Goal: Information Seeking & Learning: Learn about a topic

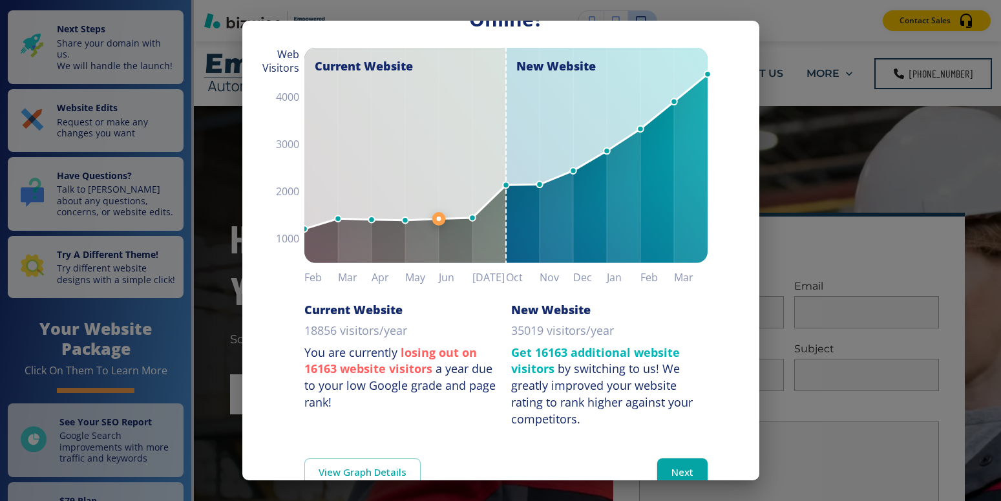
scroll to position [123, 0]
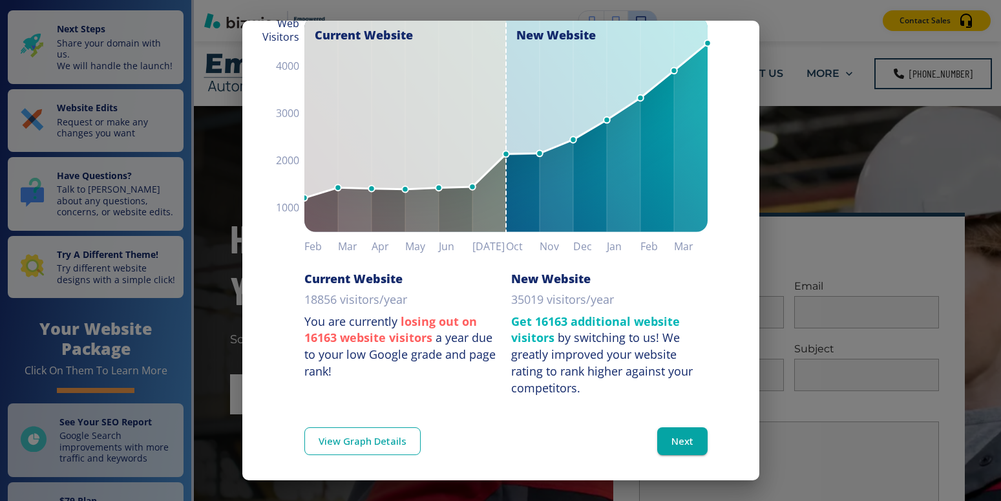
click at [366, 436] on link "View Graph Details" at bounding box center [362, 440] width 116 height 27
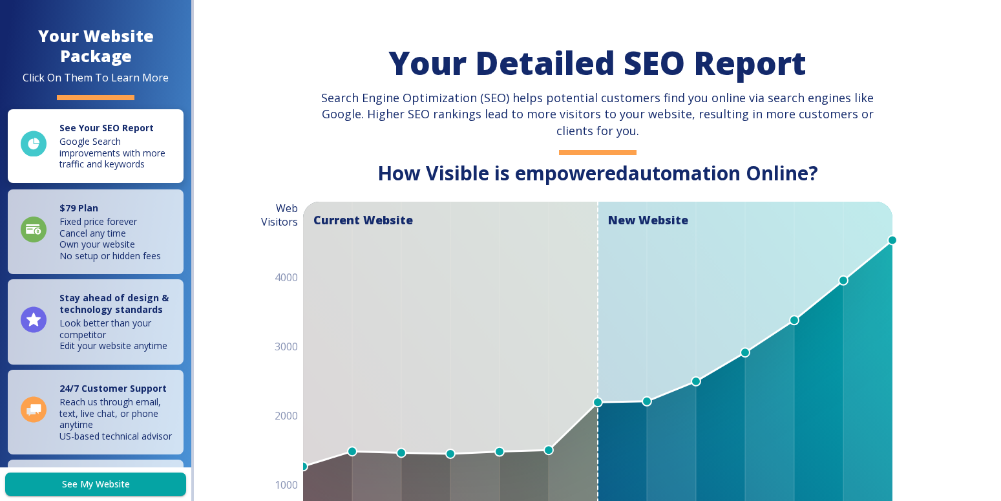
click at [80, 149] on p "Google Search improvements with more traffic and keywords" at bounding box center [117, 153] width 116 height 34
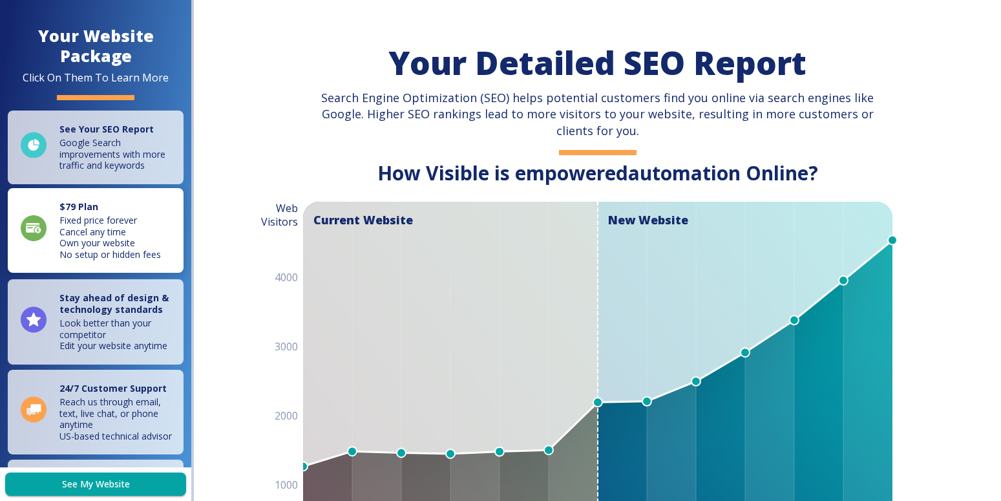
click at [111, 243] on p "Fixed price forever Cancel any time Own your website No setup or hidden fees" at bounding box center [109, 237] width 101 height 45
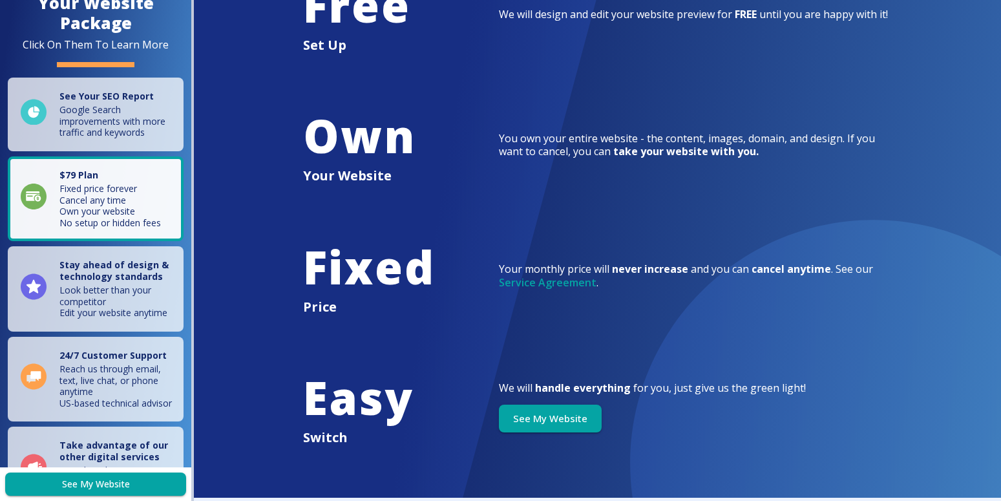
scroll to position [2567, 0]
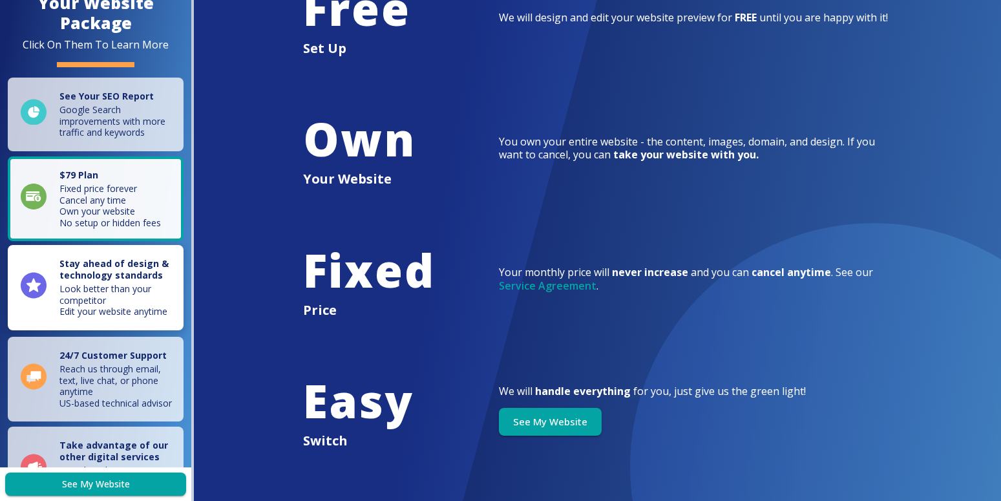
click at [97, 283] on p "Stay ahead of design & technology standards" at bounding box center [117, 270] width 116 height 25
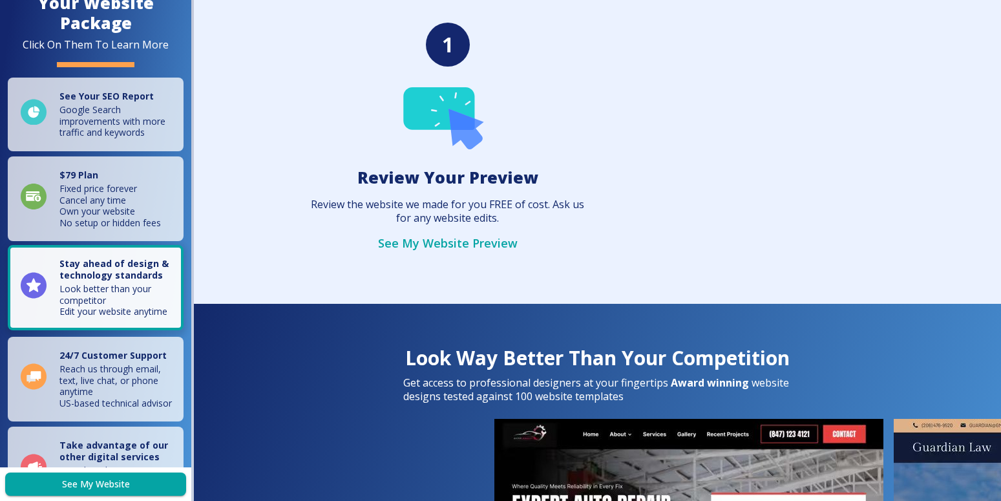
scroll to position [3403, 0]
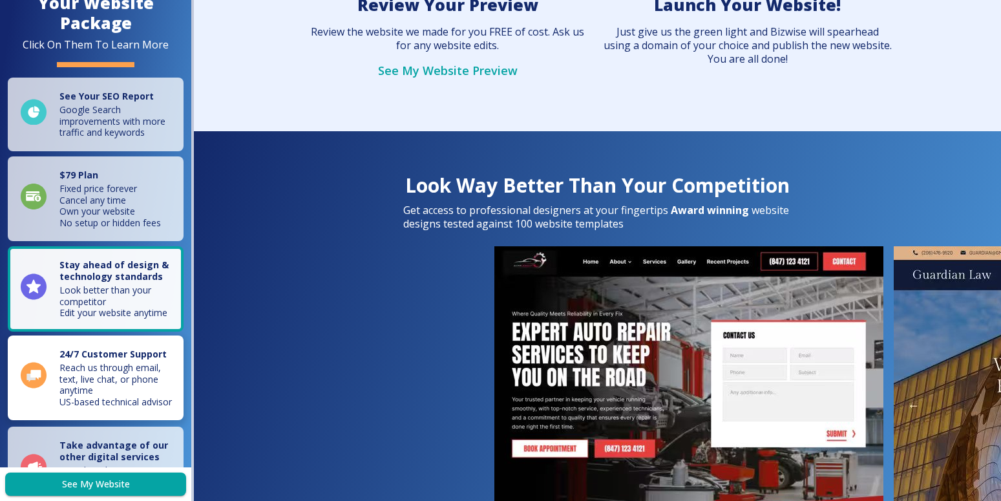
click at [113, 397] on p "Reach us through email, text, live chat, or phone anytime [DEMOGRAPHIC_DATA] te…" at bounding box center [117, 384] width 116 height 45
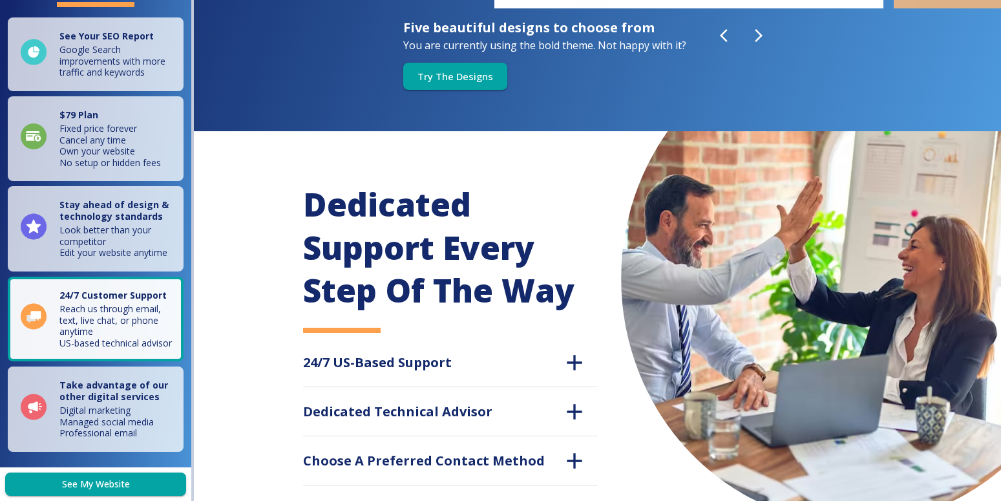
scroll to position [123, 0]
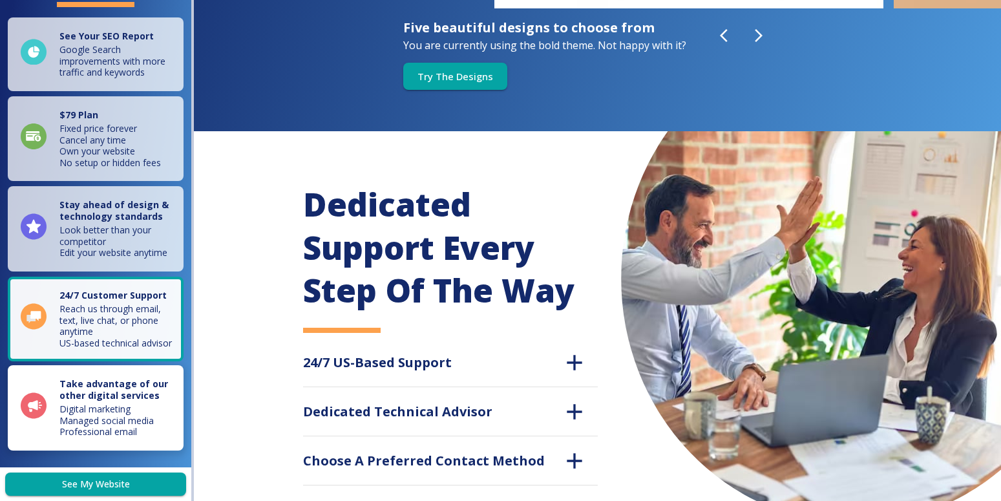
click at [98, 401] on strong "Take advantage of our other digital services" at bounding box center [113, 389] width 109 height 24
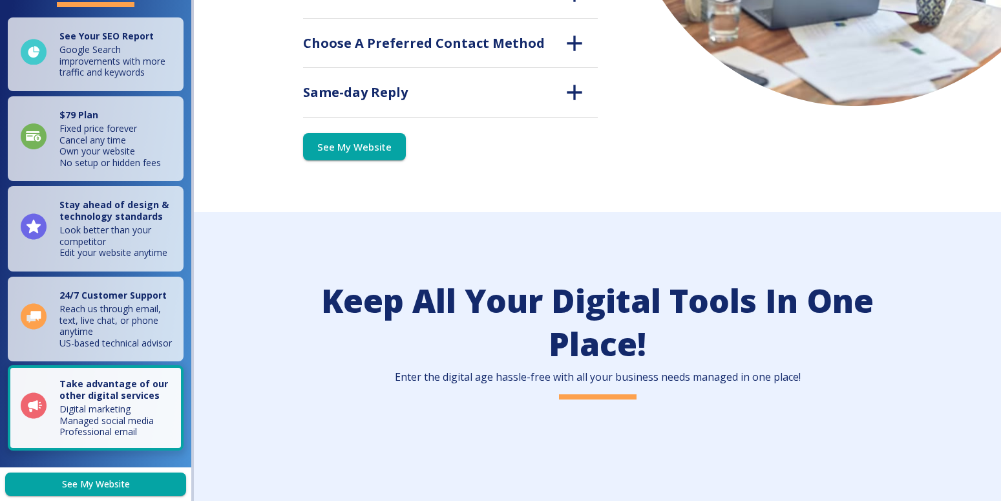
scroll to position [4427, 0]
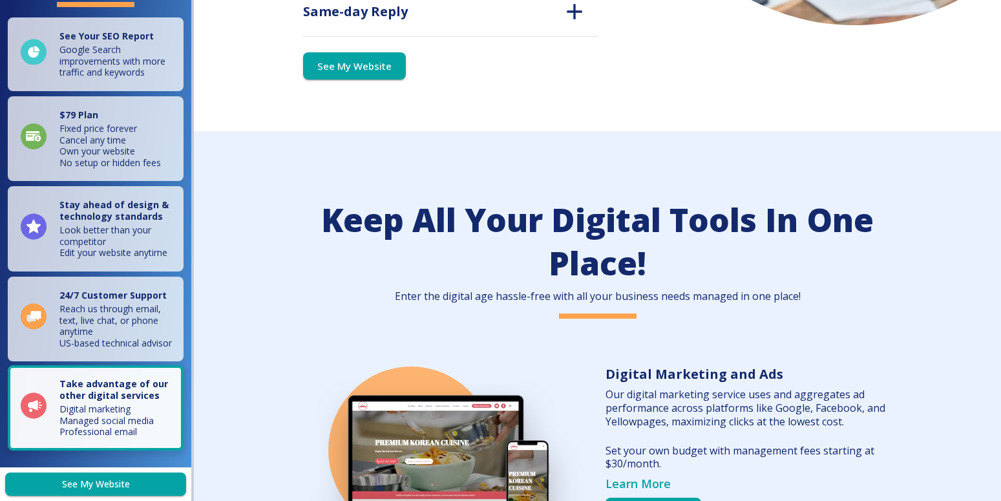
click at [92, 416] on p "Digital marketing Managed social media Professional email" at bounding box center [117, 420] width 116 height 34
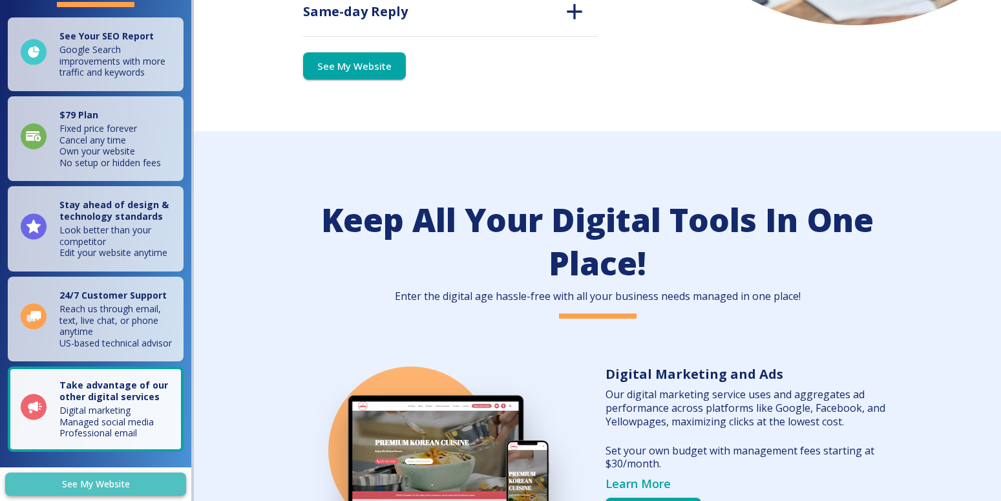
click at [98, 483] on link "See My Website" at bounding box center [95, 484] width 181 height 24
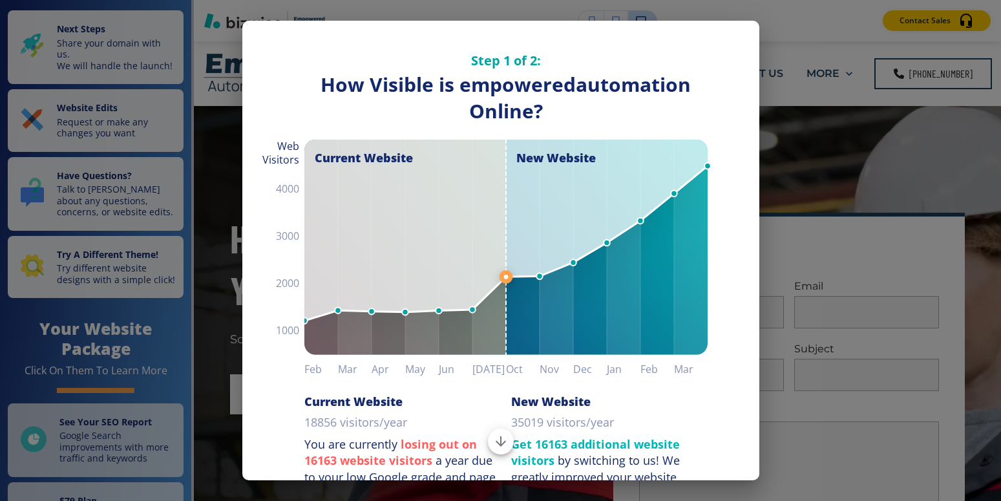
click at [506, 271] on line at bounding box center [506, 277] width 0 height 1120
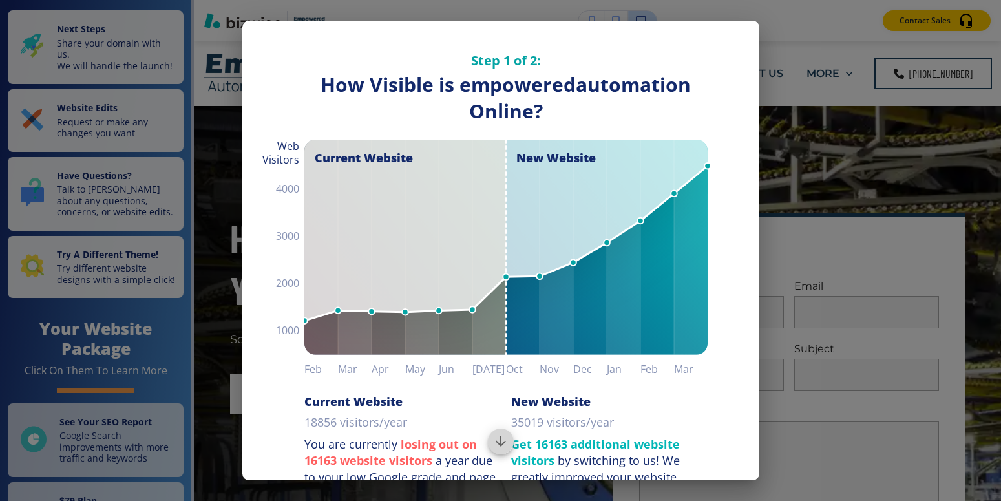
click at [496, 440] on icon "Scroll to bottom" at bounding box center [501, 441] width 10 height 10
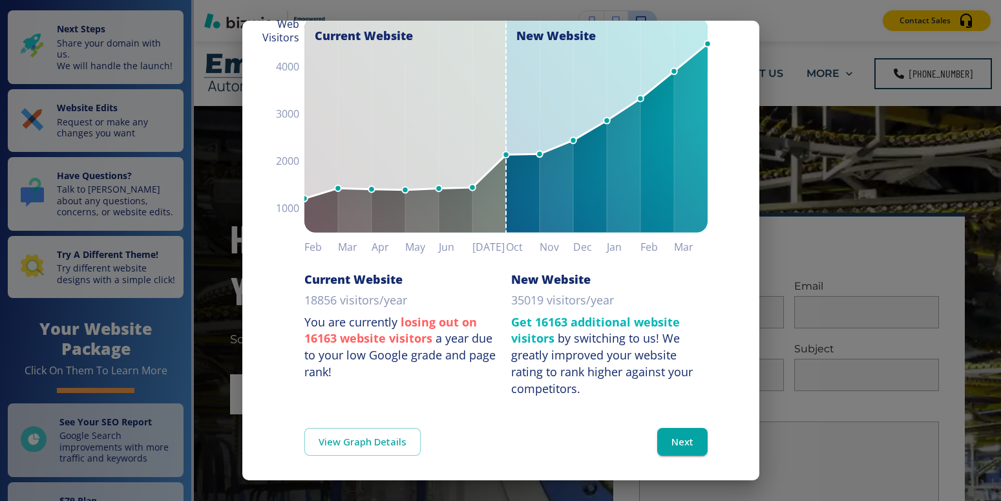
scroll to position [123, 0]
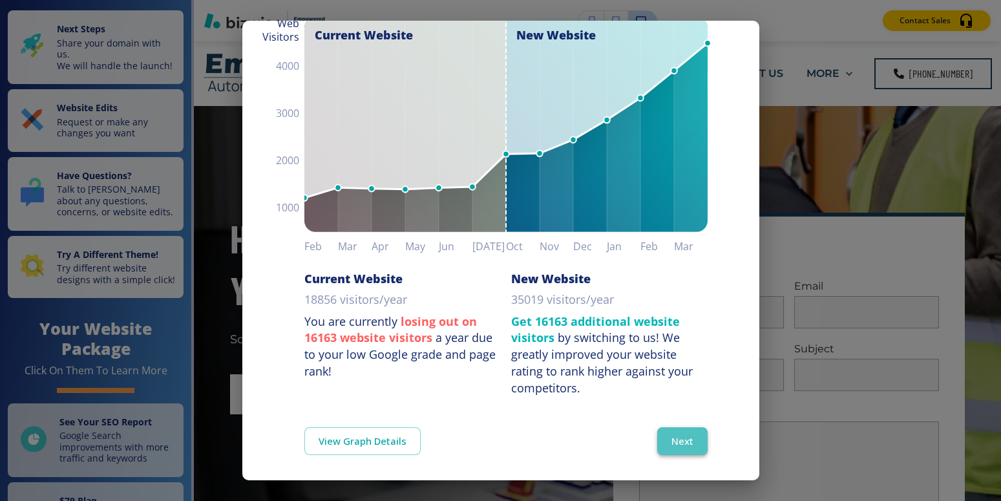
click at [670, 432] on button "Next" at bounding box center [682, 440] width 50 height 27
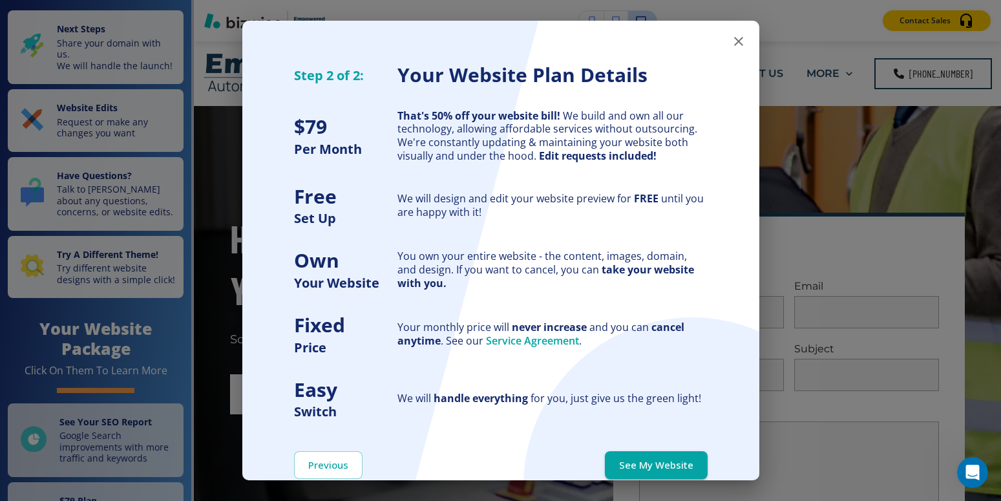
scroll to position [0, 0]
click at [659, 463] on button "See My Website" at bounding box center [656, 464] width 103 height 27
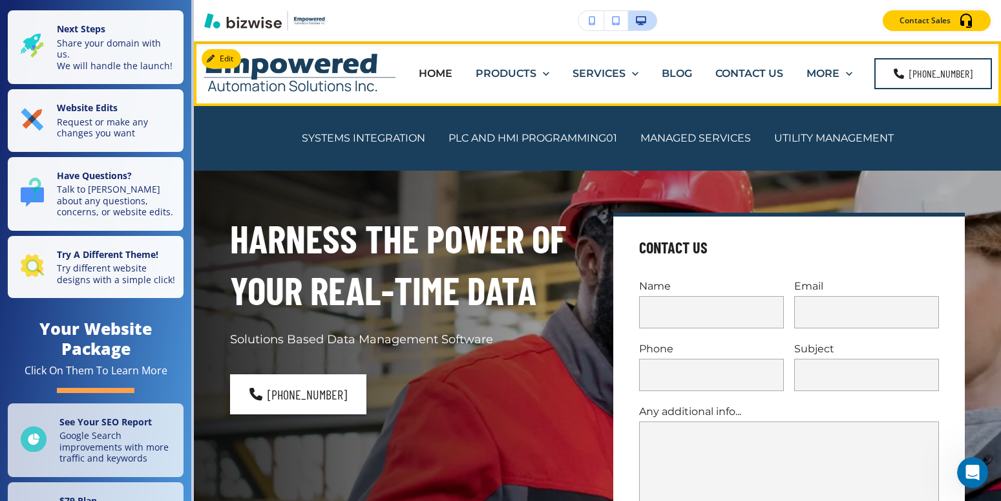
click at [623, 70] on p "SERVICES" at bounding box center [599, 73] width 53 height 15
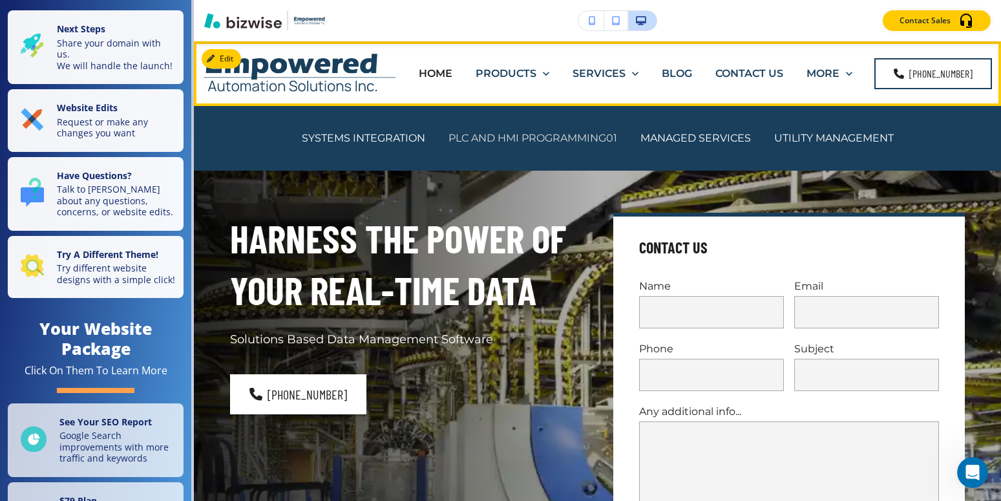
click at [547, 136] on p "PLC AND HMI PROGRAMMING01" at bounding box center [533, 138] width 169 height 15
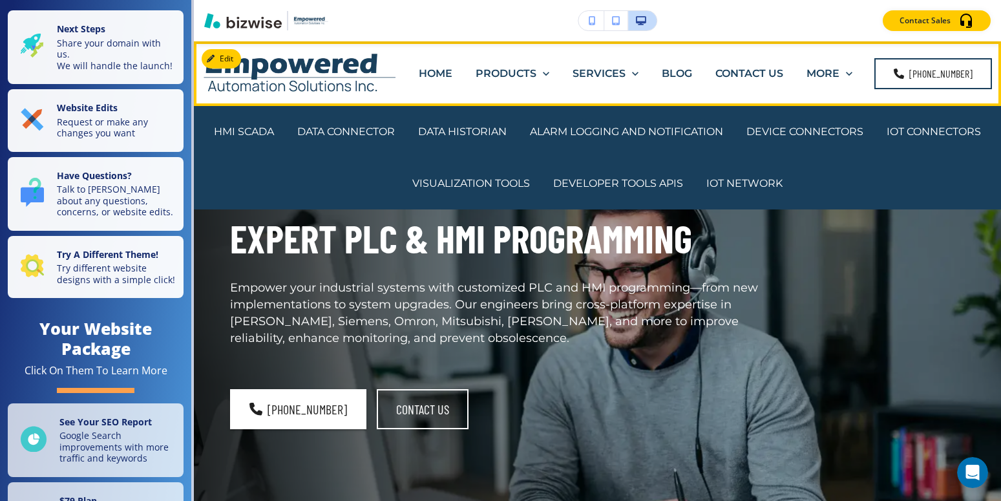
click at [499, 72] on p "PRODUCTS" at bounding box center [506, 73] width 61 height 15
click at [443, 73] on p "HOME" at bounding box center [436, 73] width 34 height 15
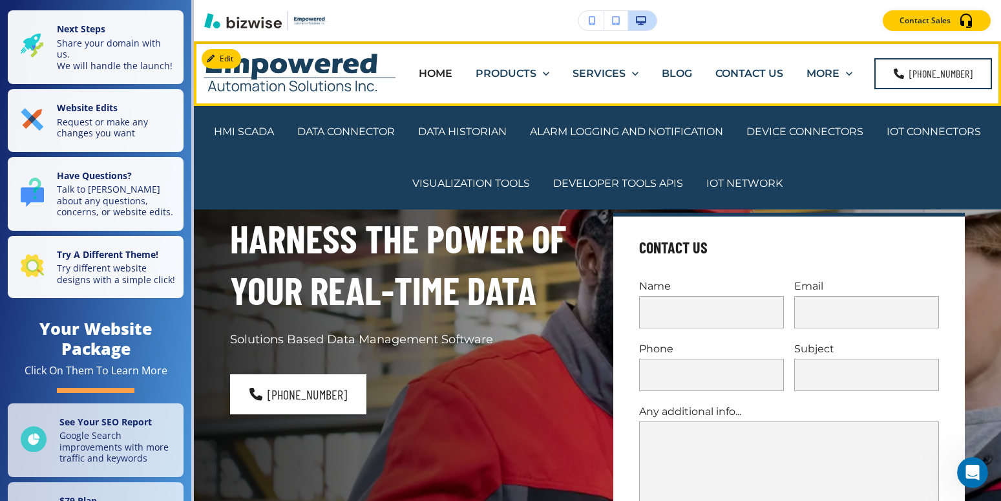
click at [522, 70] on p "PRODUCTS" at bounding box center [506, 73] width 61 height 15
click at [522, 71] on p "PRODUCTS" at bounding box center [506, 73] width 61 height 15
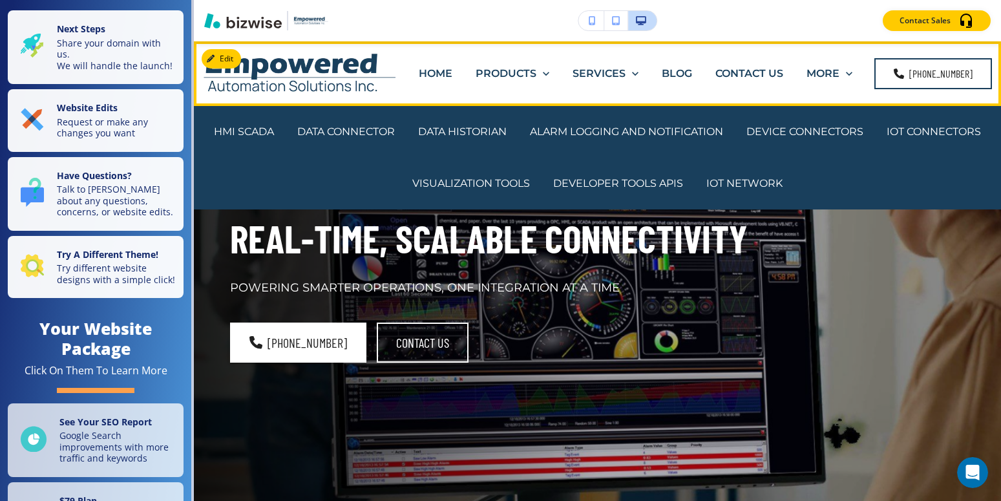
click at [522, 72] on p "PRODUCTS" at bounding box center [506, 73] width 61 height 15
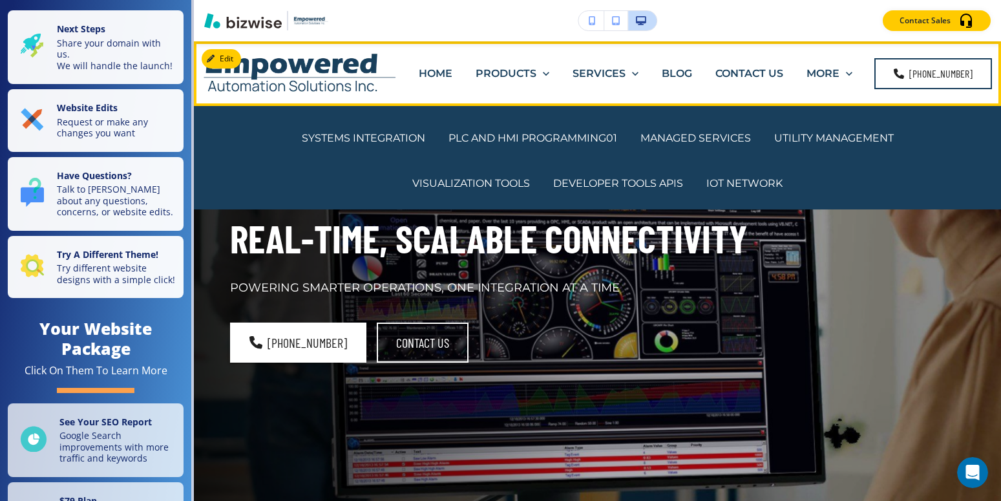
click at [510, 74] on p "PRODUCTS" at bounding box center [506, 73] width 61 height 15
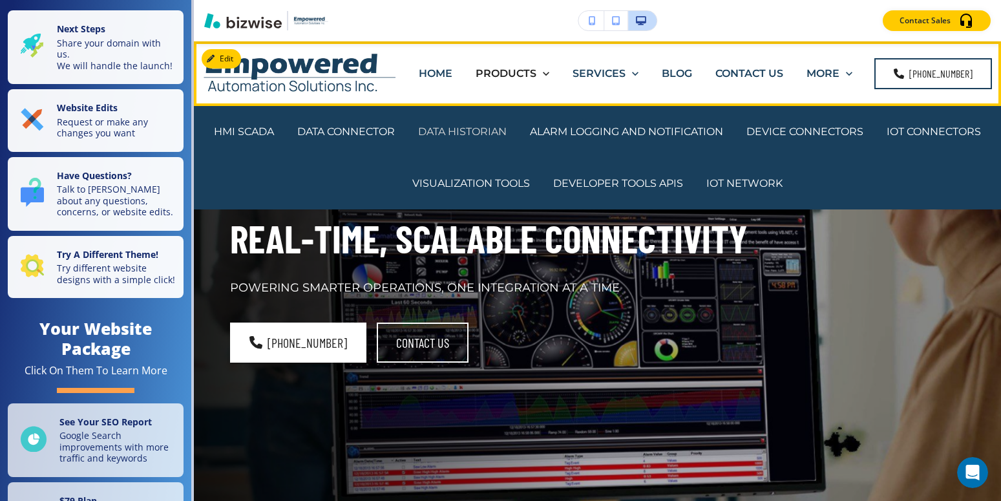
click at [507, 131] on p "DATA HISTORIAN" at bounding box center [462, 131] width 89 height 15
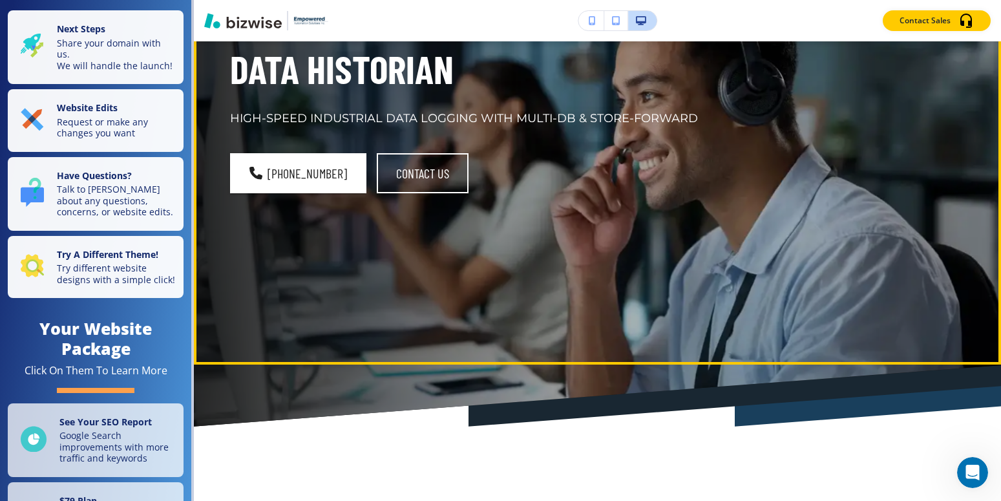
scroll to position [109, 0]
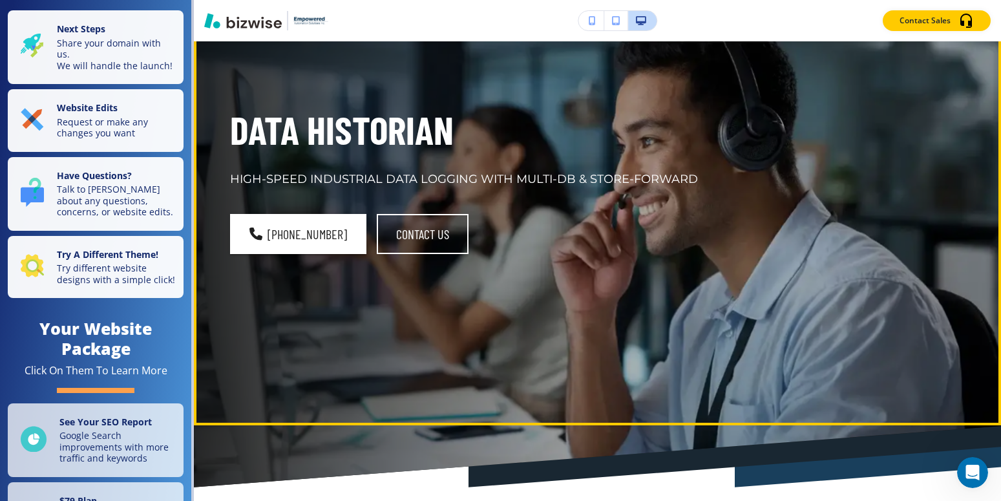
click at [752, 344] on div "Data Historian HIGH-SPEED INDUSTRIAL DATA LOGGING WITH MULTI-DB & STORE-FORWARD…" at bounding box center [582, 195] width 766 height 349
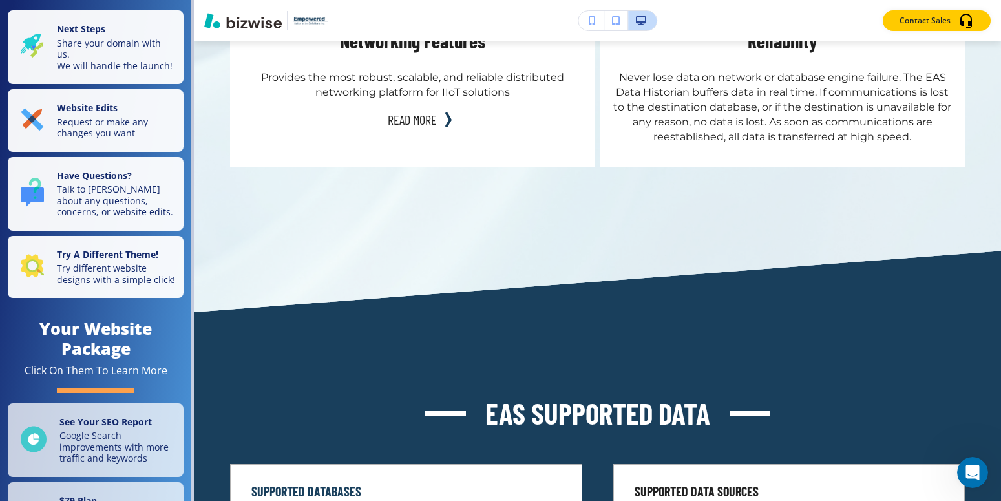
scroll to position [0, 0]
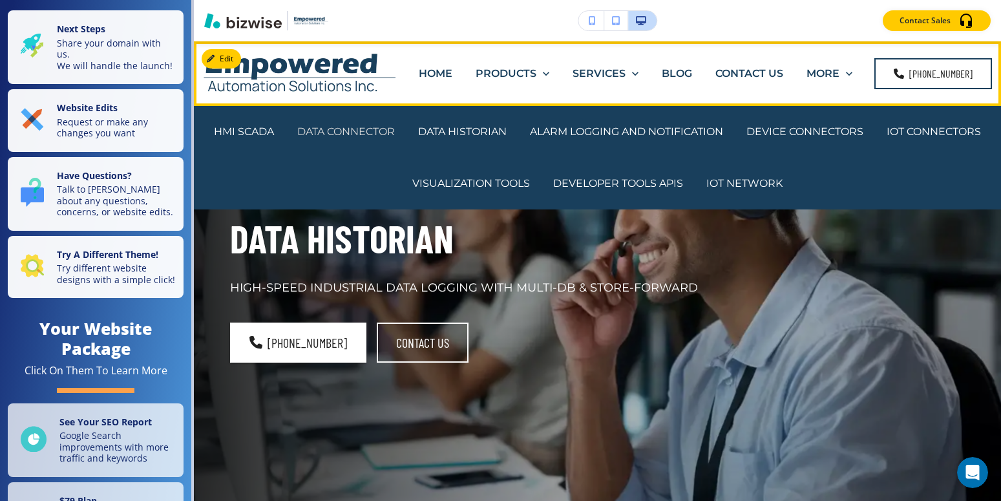
click at [395, 131] on p "DATA CONNECTOR" at bounding box center [346, 131] width 98 height 15
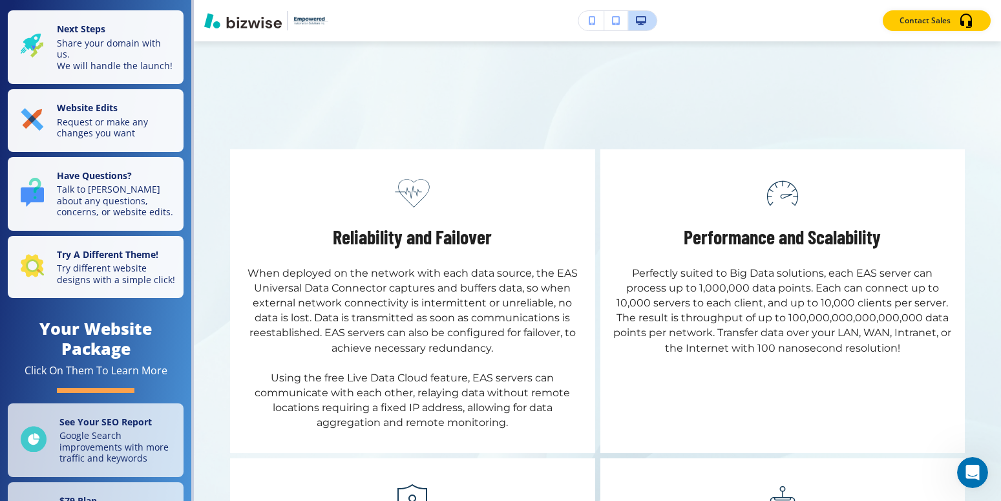
scroll to position [2488, 0]
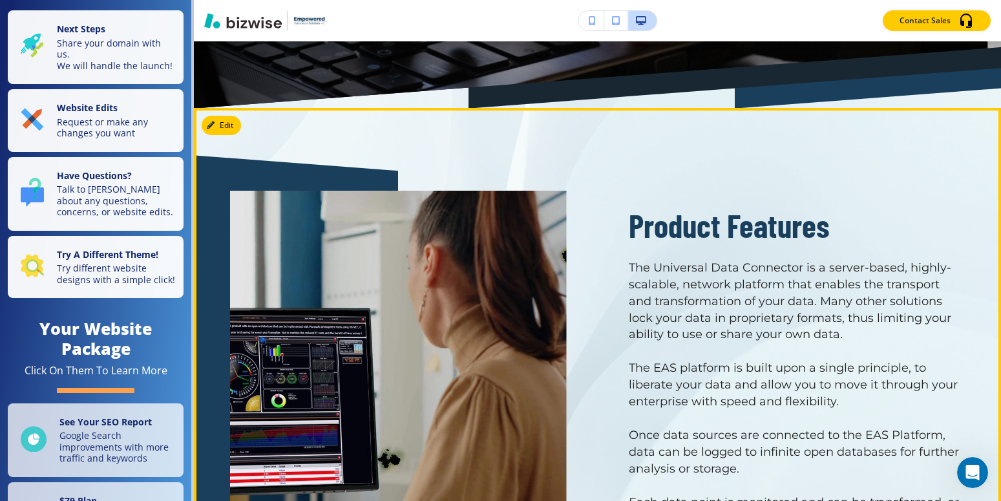
scroll to position [0, 0]
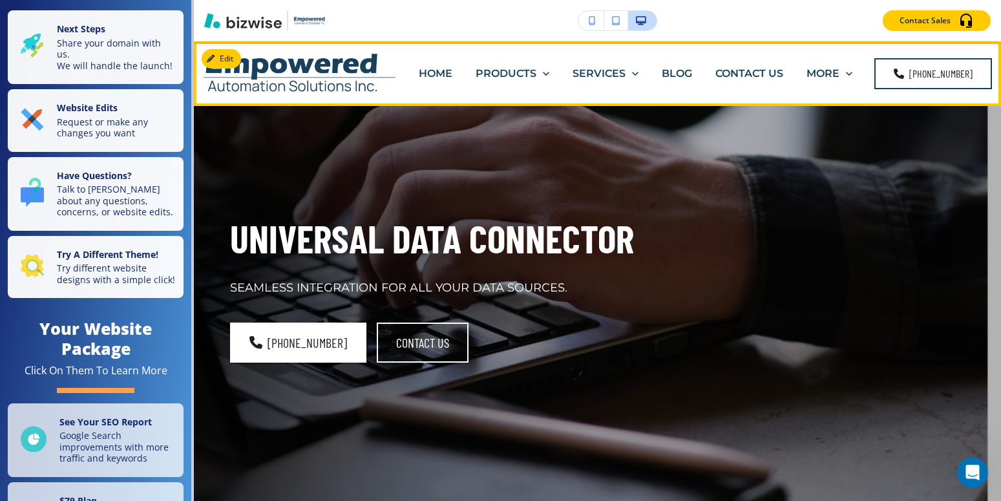
click at [439, 72] on p "HOME" at bounding box center [436, 73] width 34 height 15
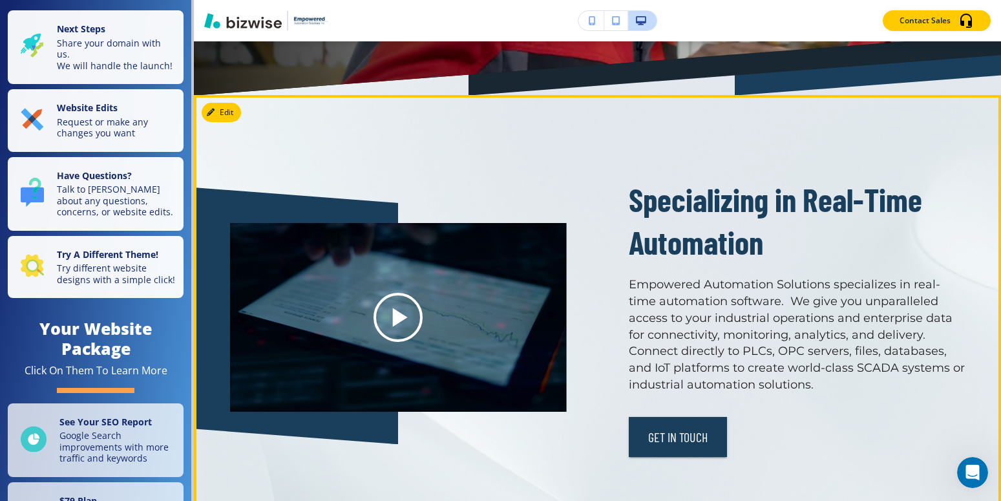
scroll to position [678, 0]
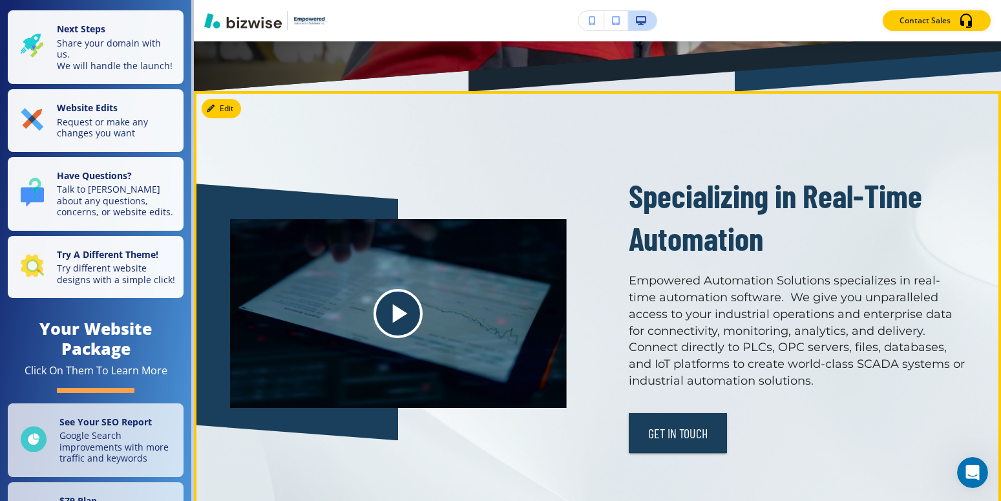
click at [396, 312] on icon at bounding box center [400, 313] width 15 height 19
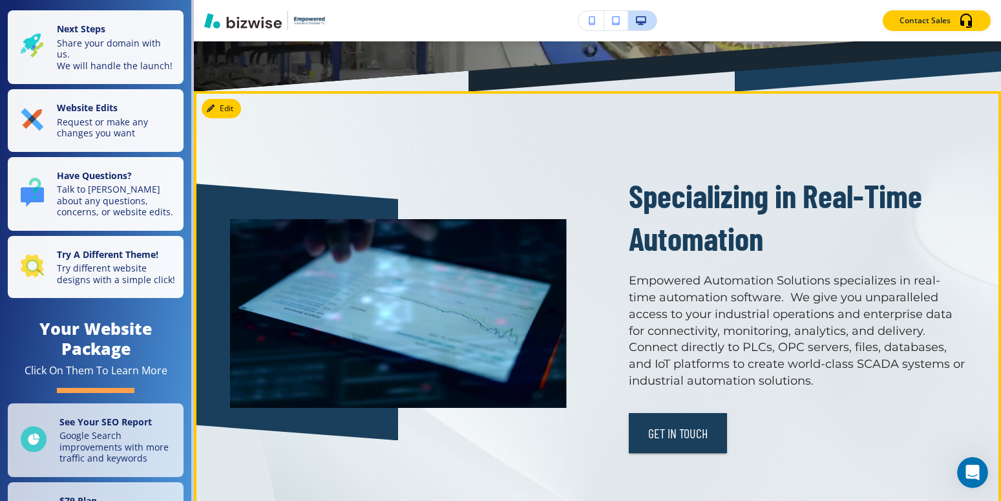
click at [396, 312] on video at bounding box center [398, 313] width 337 height 189
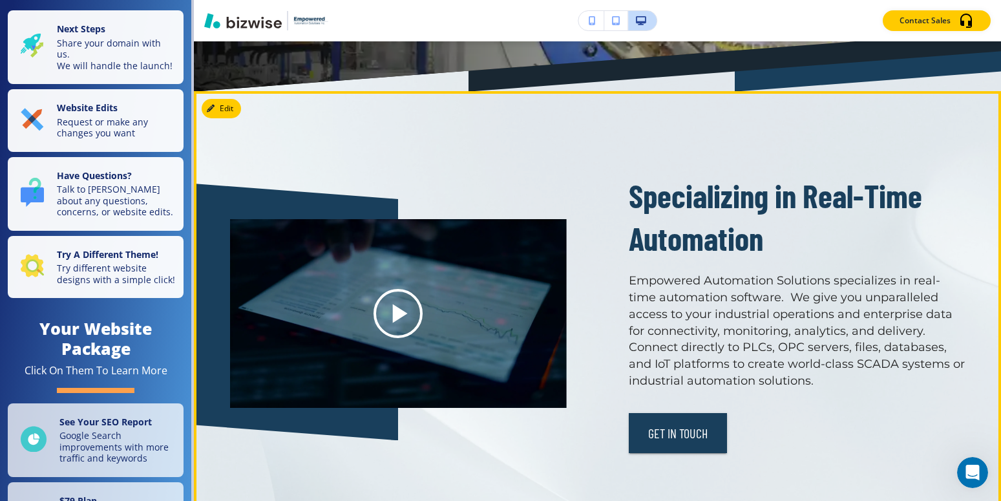
click at [396, 312] on icon at bounding box center [400, 313] width 15 height 19
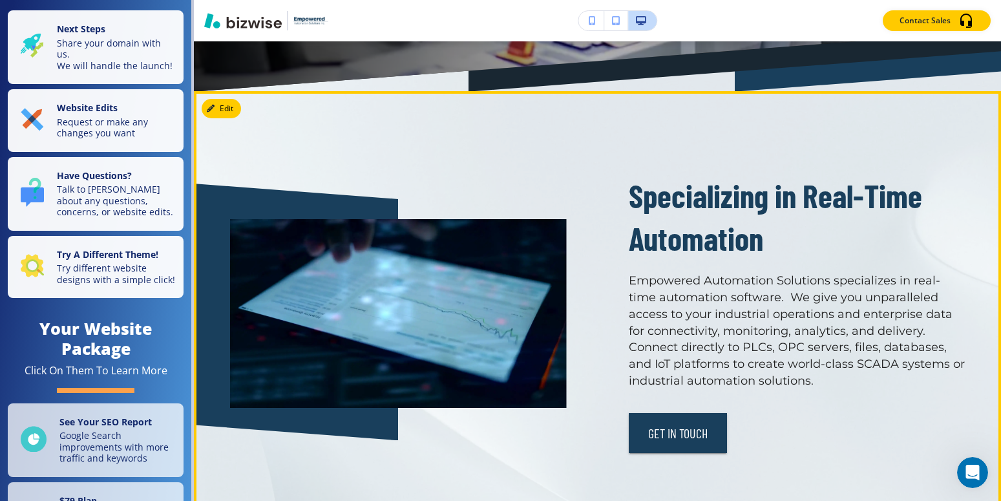
click at [399, 313] on video at bounding box center [398, 313] width 337 height 189
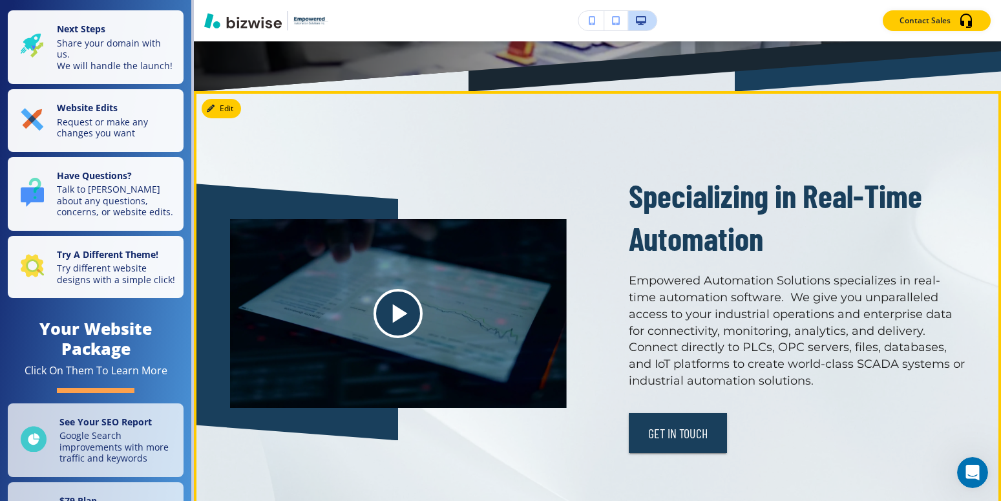
click at [398, 310] on icon at bounding box center [400, 313] width 15 height 19
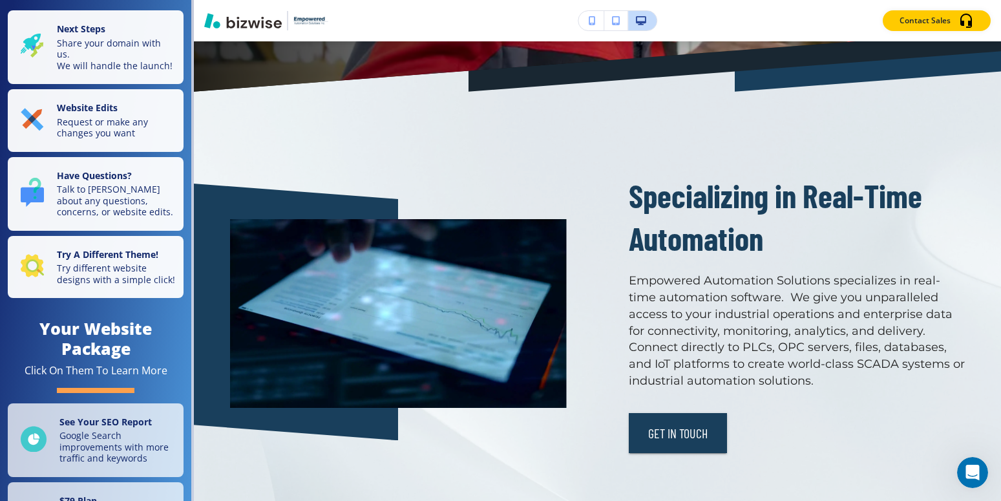
click at [590, 21] on icon "button" at bounding box center [592, 20] width 7 height 9
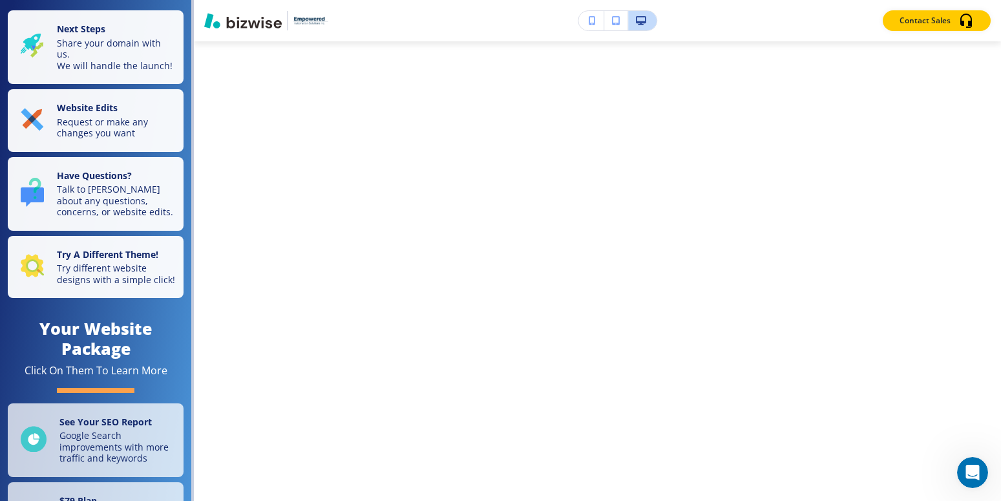
click at [592, 20] on icon "button" at bounding box center [592, 20] width 7 height 9
drag, startPoint x: 592, startPoint y: 20, endPoint x: 642, endPoint y: 19, distance: 50.4
click at [592, 21] on icon "button" at bounding box center [592, 20] width 7 height 9
click at [642, 19] on icon "button" at bounding box center [641, 20] width 10 height 9
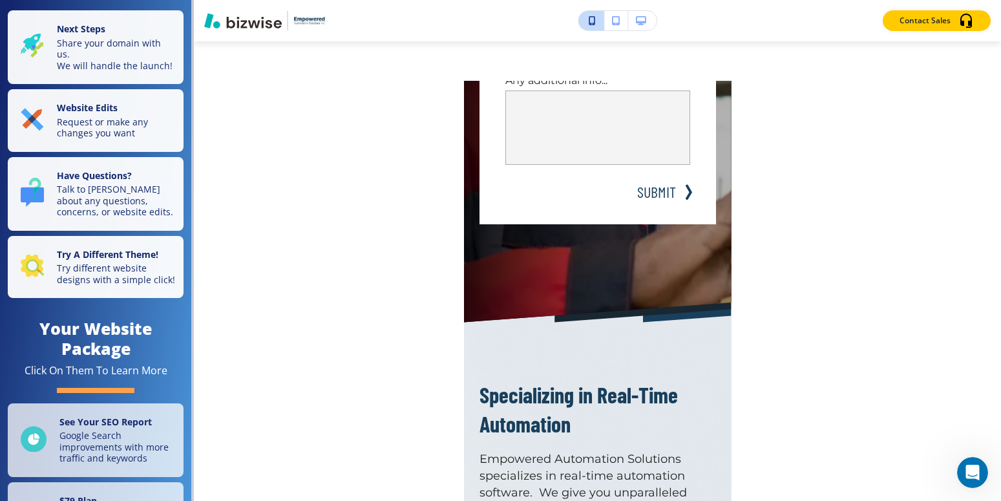
click at [645, 19] on icon "button" at bounding box center [641, 20] width 10 height 9
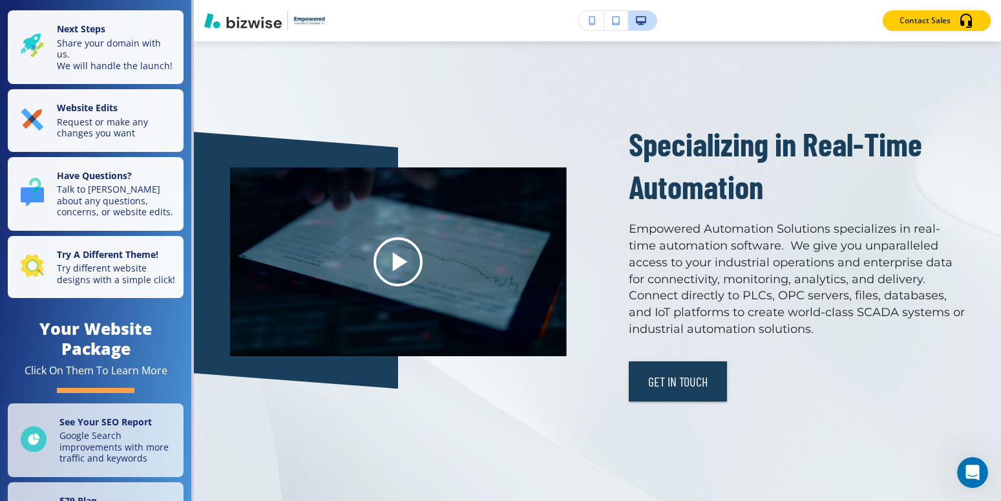
scroll to position [0, 0]
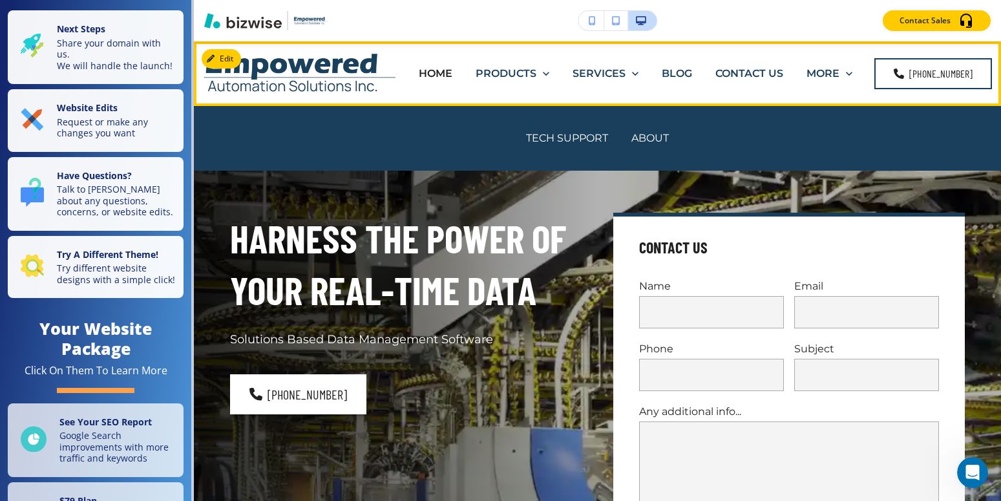
click at [851, 72] on icon at bounding box center [849, 73] width 13 height 13
click at [851, 74] on icon at bounding box center [849, 73] width 13 height 13
click at [851, 76] on icon at bounding box center [849, 73] width 13 height 13
click at [851, 78] on icon at bounding box center [849, 73] width 13 height 13
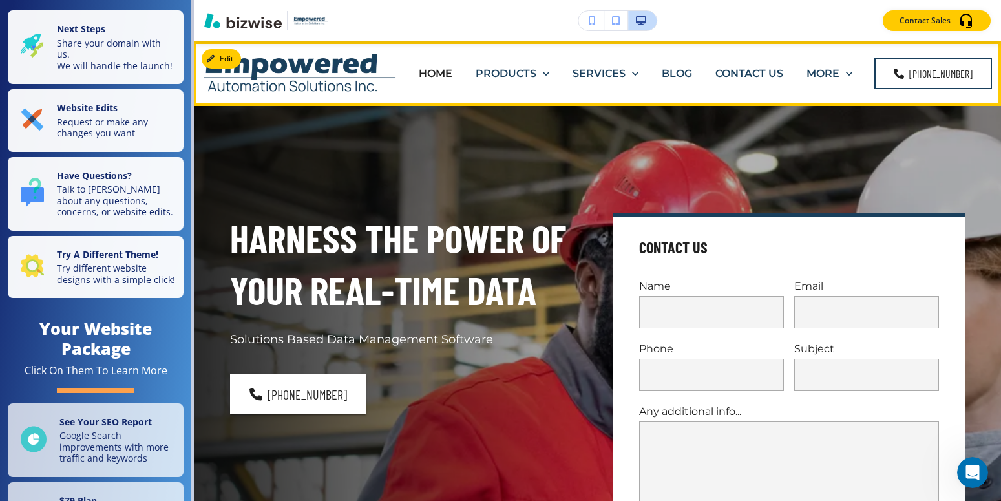
click at [683, 74] on p "BLOG" at bounding box center [677, 73] width 30 height 15
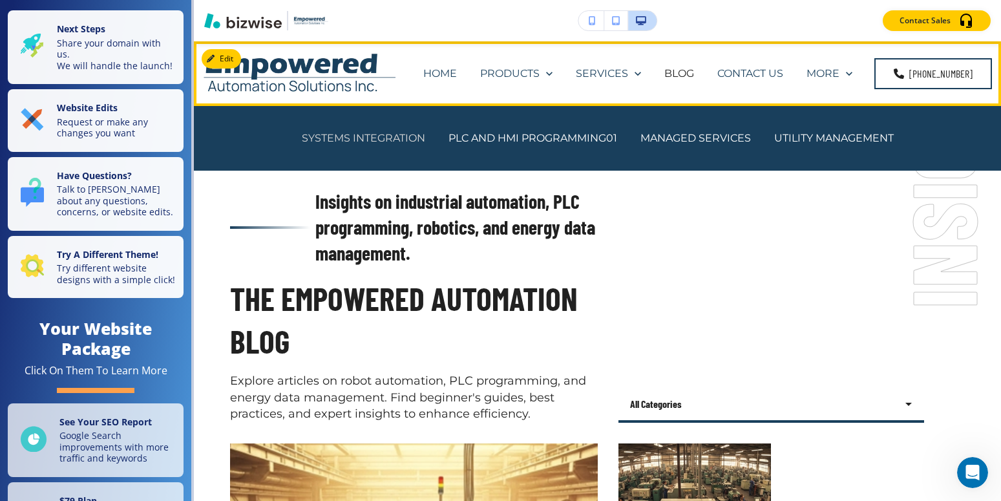
click at [366, 138] on p "SYSTEMS INTEGRATION" at bounding box center [363, 138] width 123 height 15
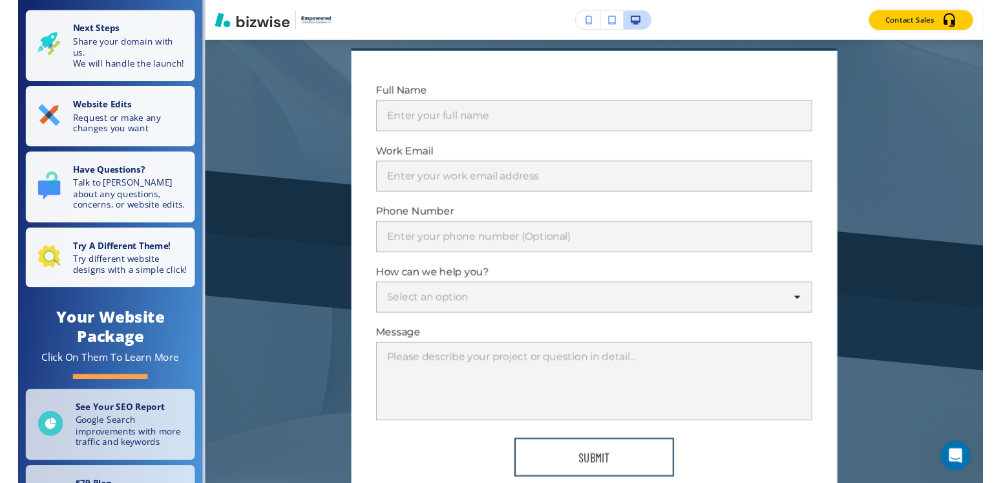
scroll to position [3298, 0]
